Goal: Task Accomplishment & Management: Manage account settings

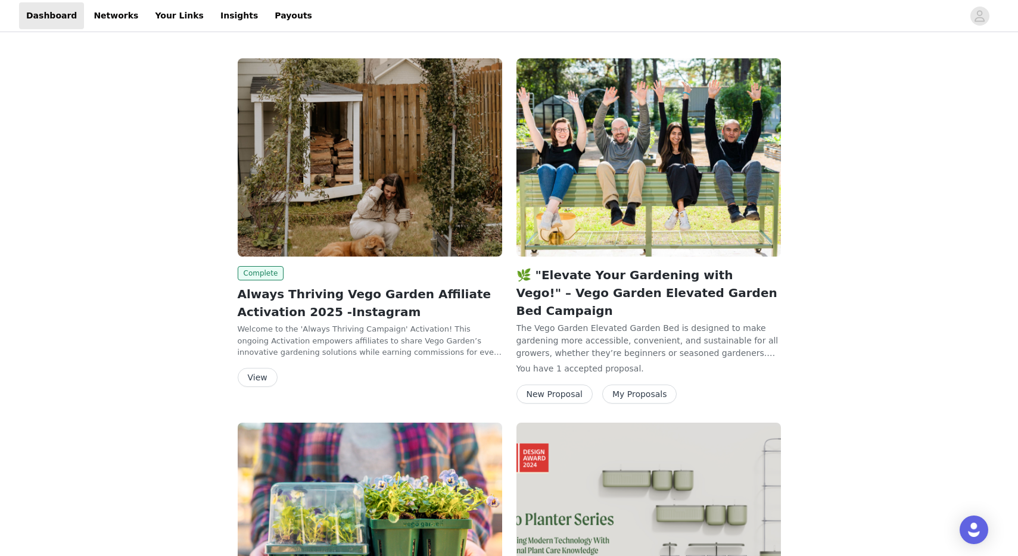
drag, startPoint x: 979, startPoint y: 18, endPoint x: 973, endPoint y: 13, distance: 8.1
click at [979, 18] on icon "avatar" at bounding box center [979, 16] width 11 height 19
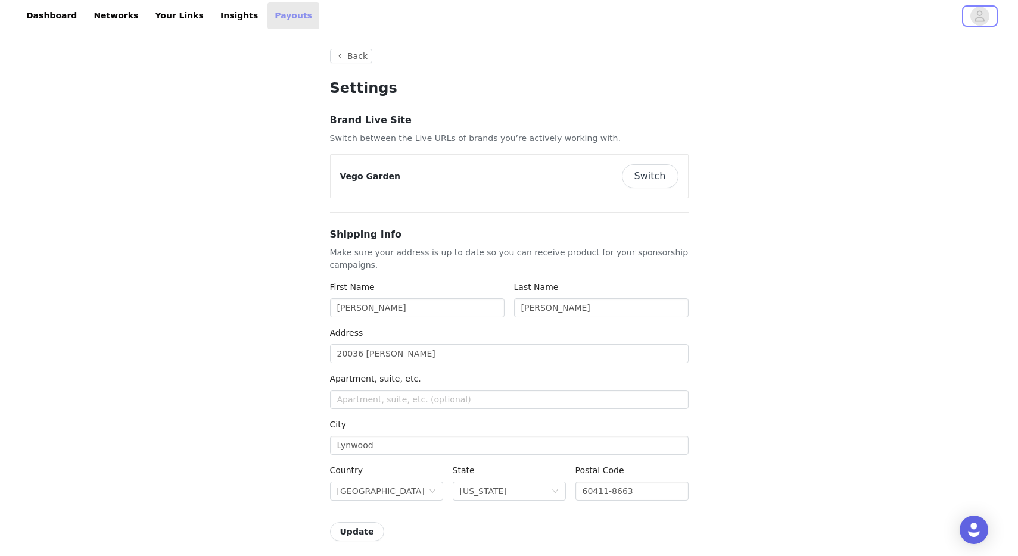
scroll to position [1, 0]
click at [49, 23] on link "Dashboard" at bounding box center [51, 15] width 65 height 27
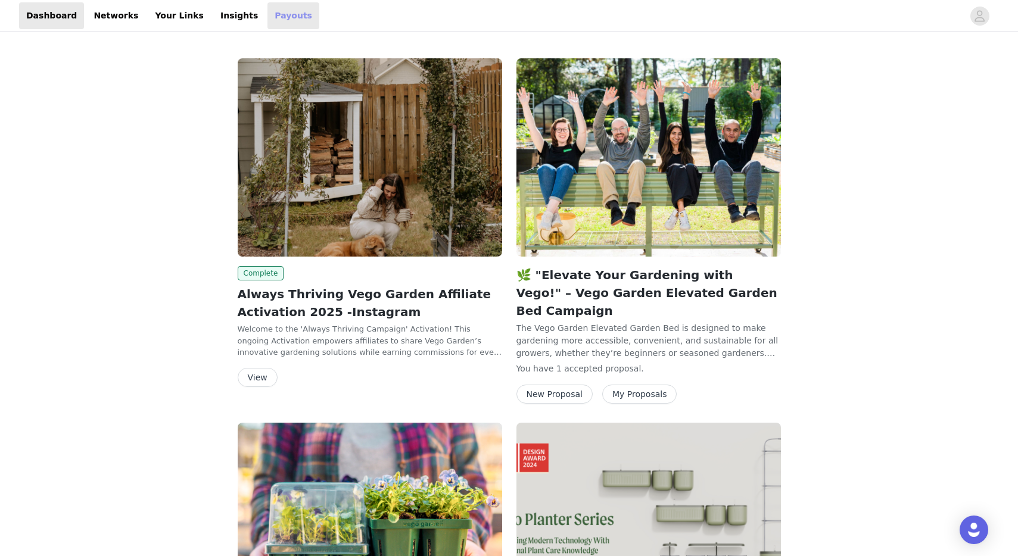
drag, startPoint x: 302, startPoint y: 21, endPoint x: 270, endPoint y: 17, distance: 32.4
click at [283, 19] on div "Dashboard Networks Your Links Insights Payouts" at bounding box center [509, 15] width 1018 height 27
click at [269, 17] on link "Payouts" at bounding box center [293, 15] width 52 height 27
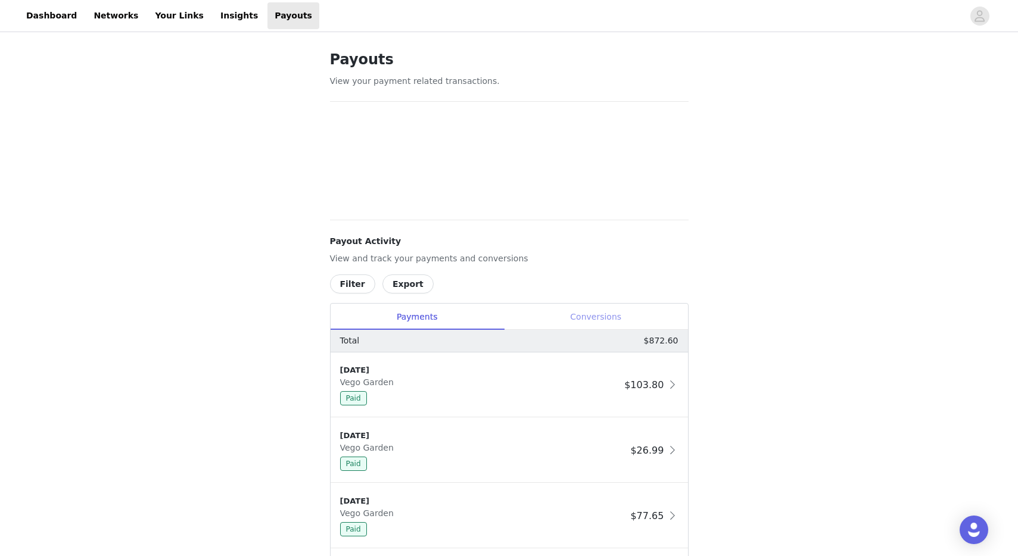
click at [625, 313] on div "Conversions" at bounding box center [596, 317] width 184 height 27
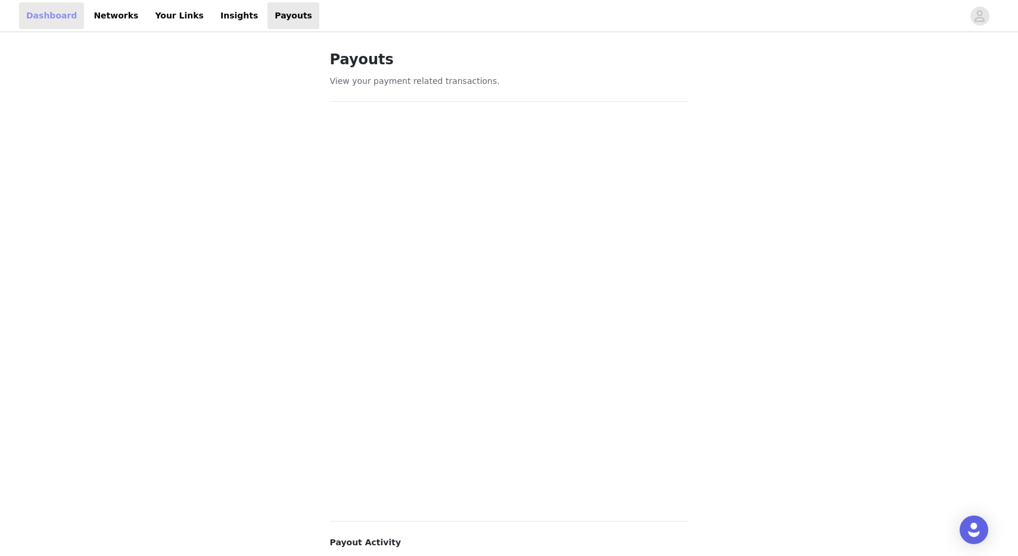
click at [42, 15] on link "Dashboard" at bounding box center [51, 15] width 65 height 27
